Goal: Information Seeking & Learning: Learn about a topic

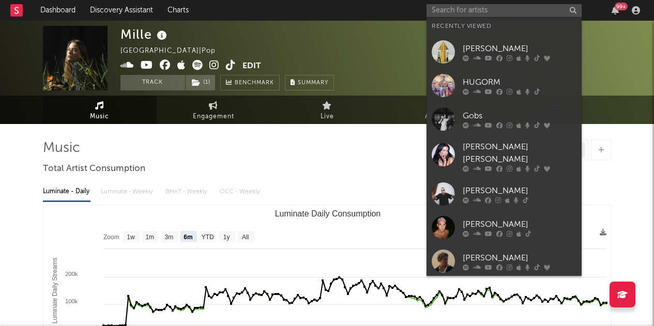
select select "6m"
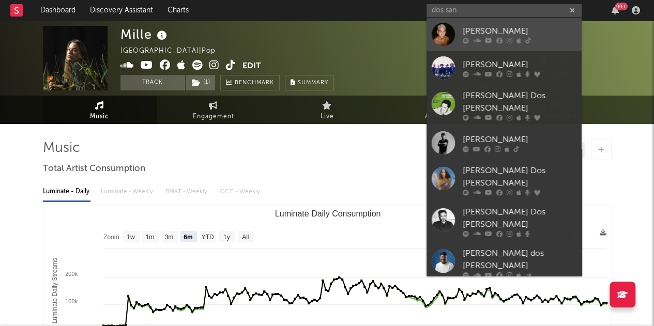
type input "dos san"
click at [486, 39] on icon at bounding box center [488, 40] width 7 height 6
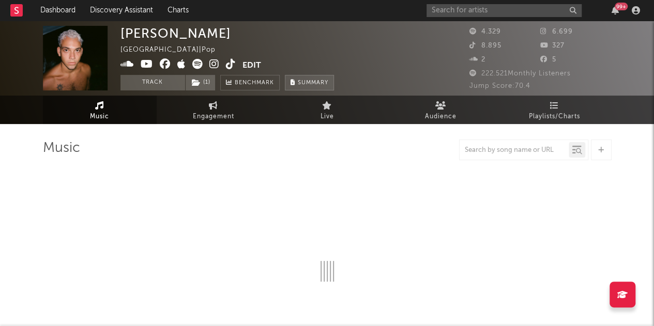
select select "6m"
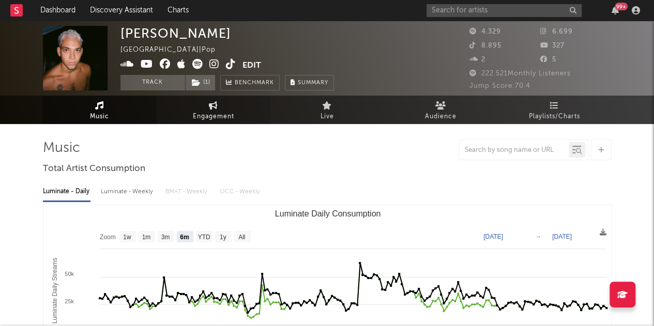
click at [230, 105] on link "Engagement" at bounding box center [214, 110] width 114 height 28
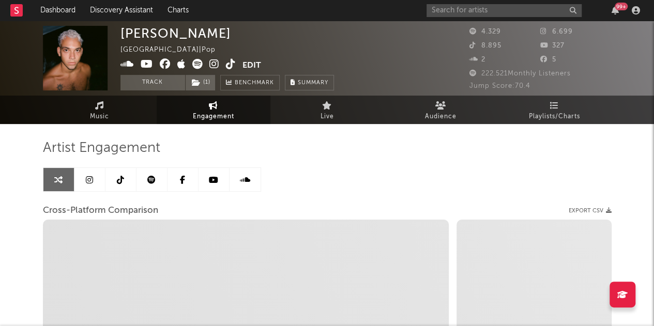
select select "1w"
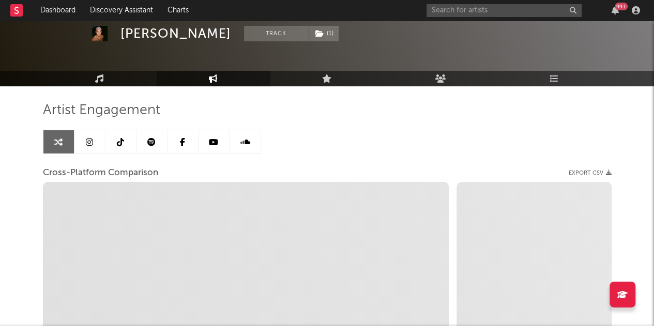
scroll to position [37, 0]
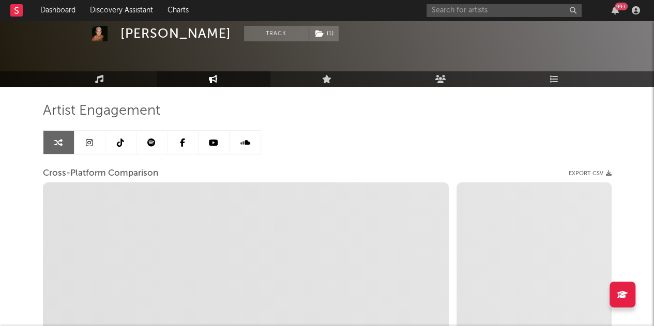
select select "1m"
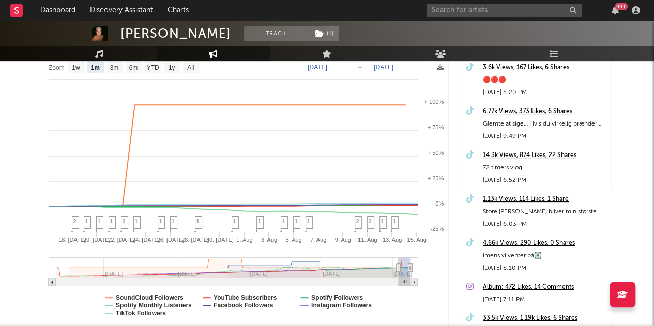
scroll to position [179, 0]
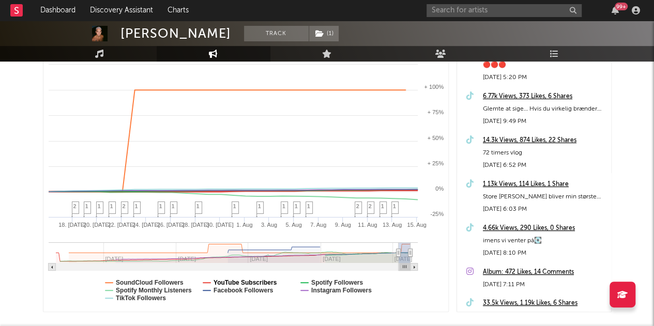
click at [232, 282] on text "YouTube Subscribers" at bounding box center [245, 282] width 64 height 7
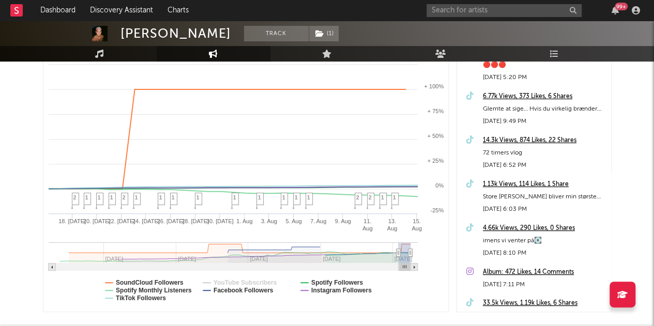
select select "1m"
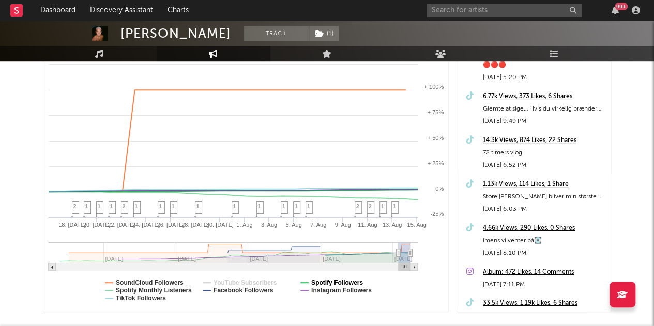
click at [323, 279] on text "Spotify Followers" at bounding box center [337, 282] width 52 height 7
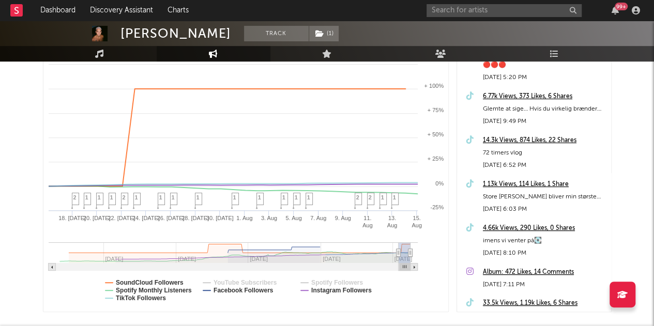
select select "1m"
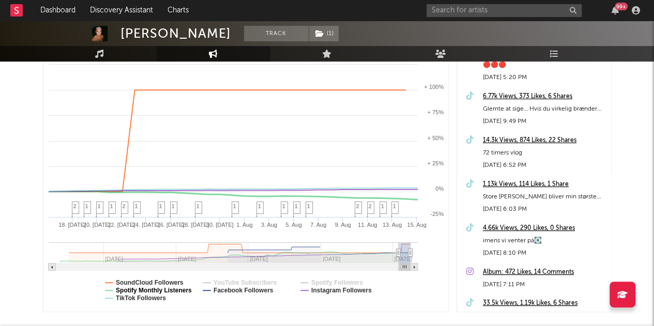
click at [175, 288] on text "Spotify Monthly Listeners" at bounding box center [154, 290] width 76 height 7
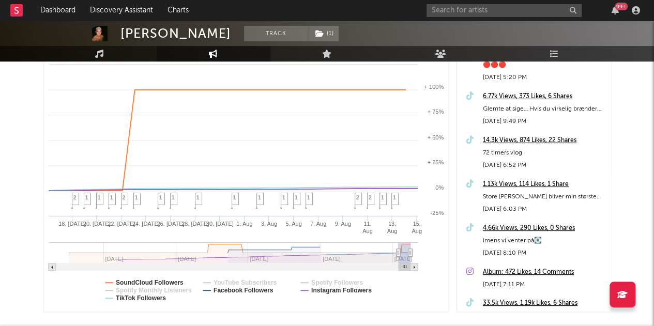
select select "1m"
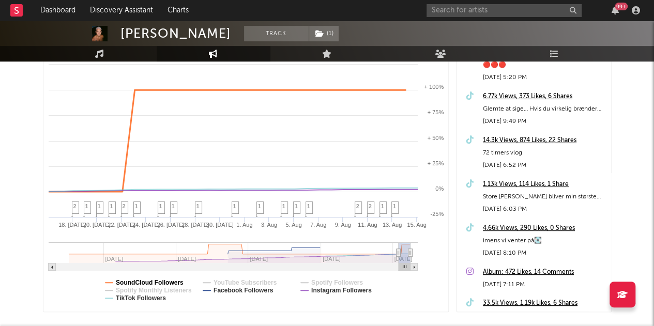
click at [158, 282] on text "SoundCloud Followers" at bounding box center [150, 282] width 68 height 7
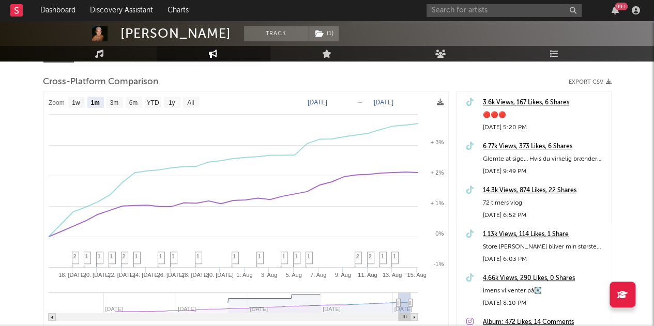
scroll to position [128, 0]
click at [130, 97] on rect at bounding box center [134, 102] width 17 height 11
select select "6m"
type input "[DATE]"
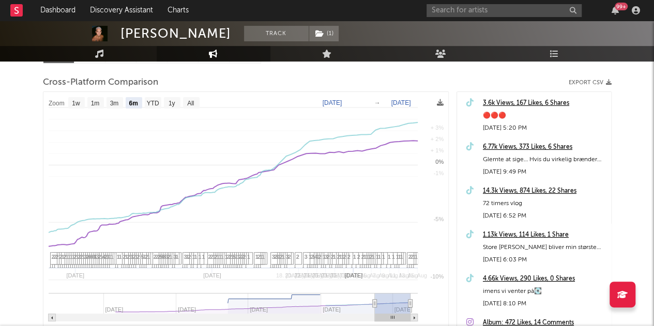
select select "6m"
